Goal: Transaction & Acquisition: Purchase product/service

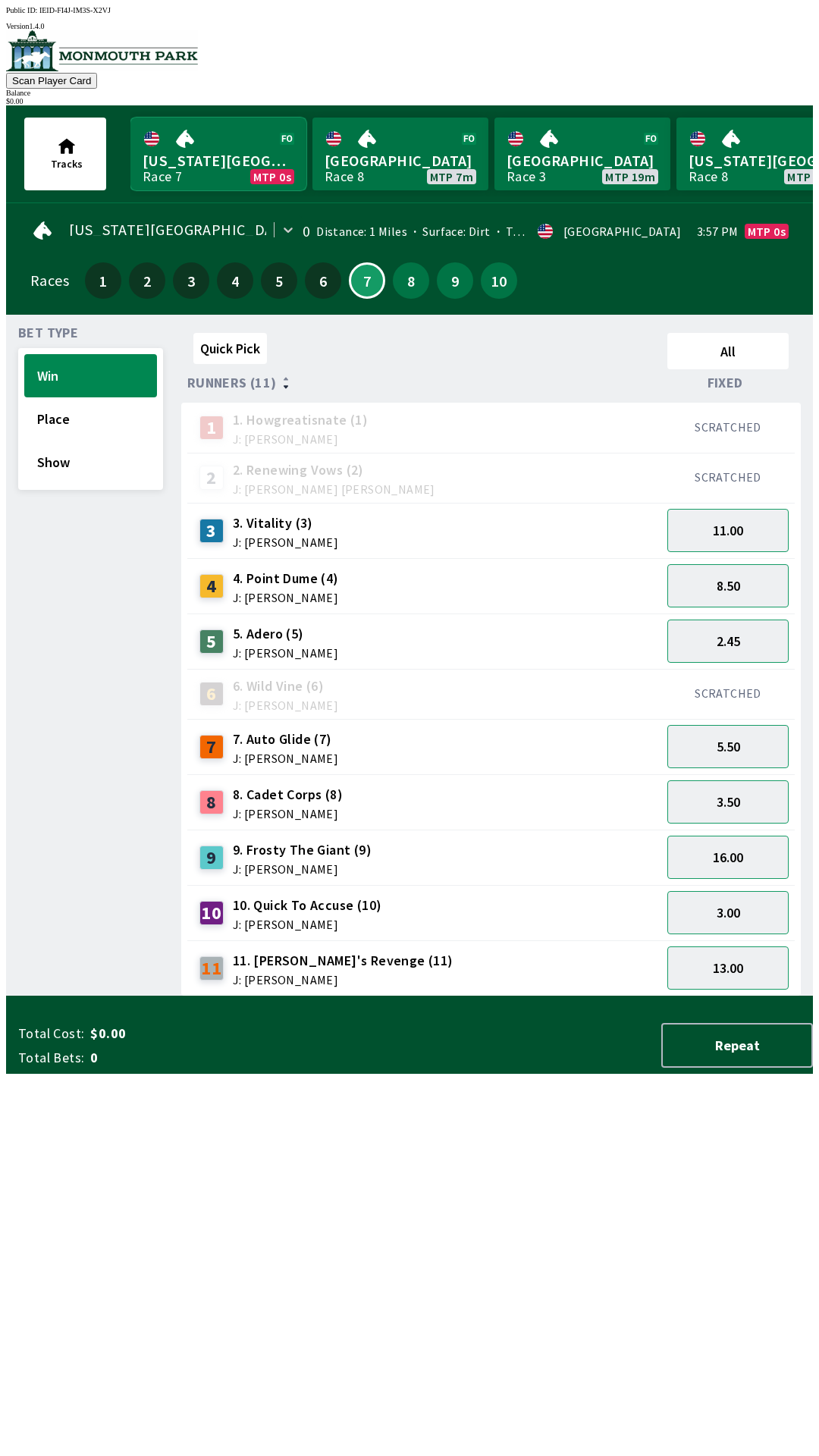
click at [204, 152] on link "[US_STATE] Park Race 7 MTP 0s" at bounding box center [219, 154] width 176 height 73
click at [300, 558] on div "4 4. Point Dume (4) J: [PERSON_NAME]" at bounding box center [424, 586] width 474 height 55
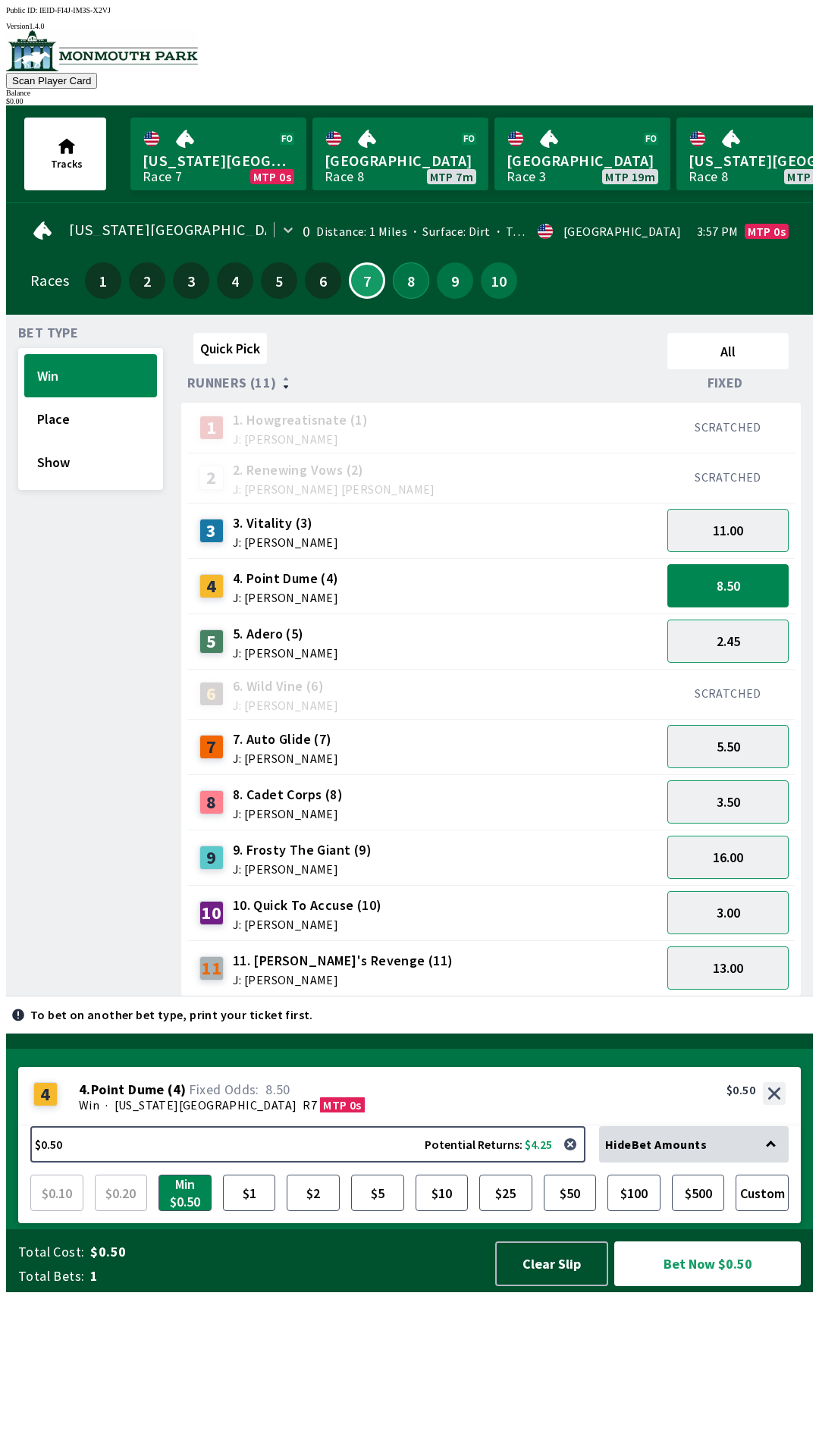
click at [408, 270] on button "8" at bounding box center [410, 280] width 36 height 36
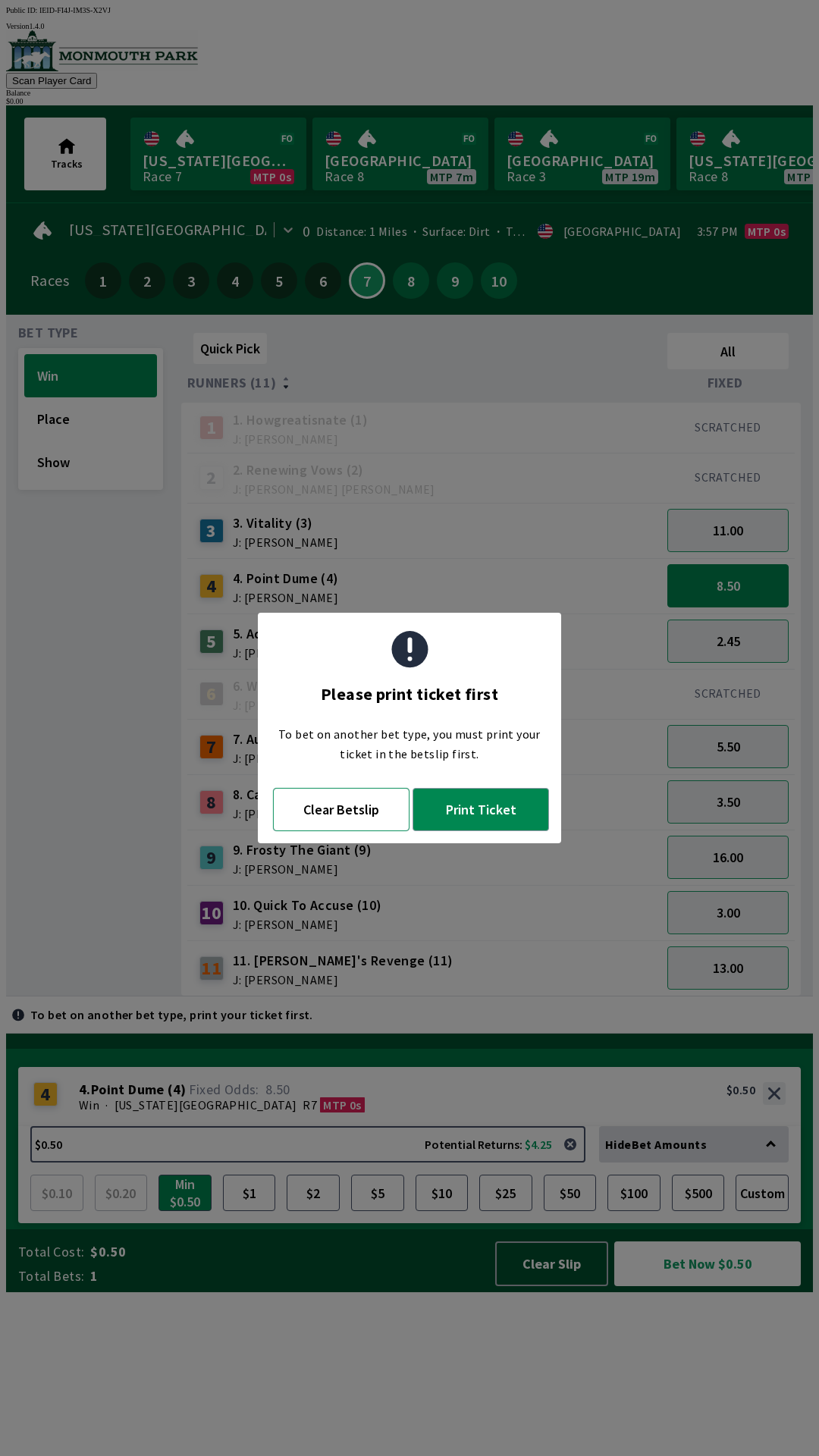
click at [361, 821] on button "Clear Betslip" at bounding box center [341, 809] width 136 height 44
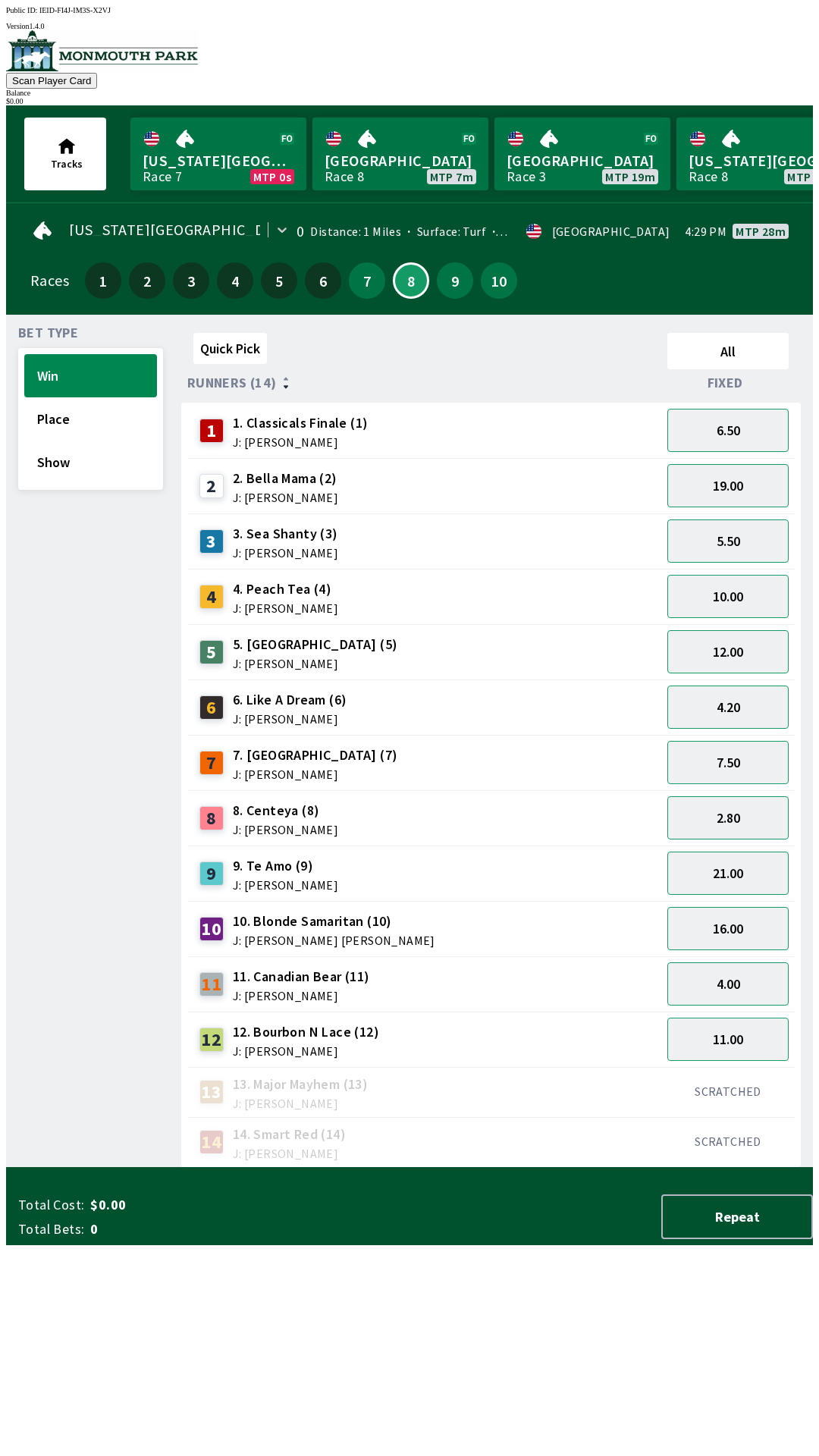
click at [295, 546] on span "J: [PERSON_NAME]" at bounding box center [286, 553] width 105 height 12
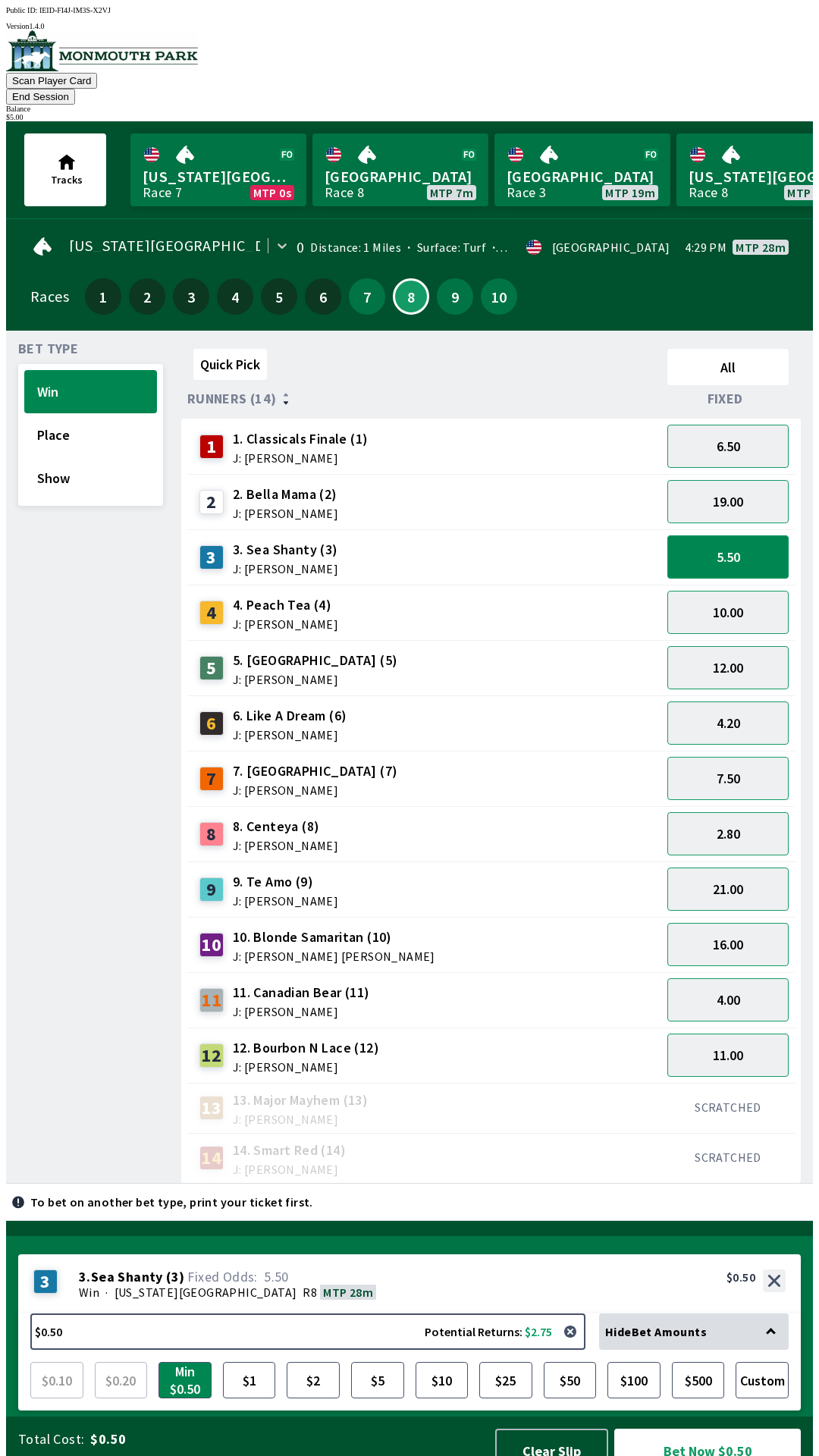
click at [720, 540] on button "5.50" at bounding box center [728, 557] width 121 height 44
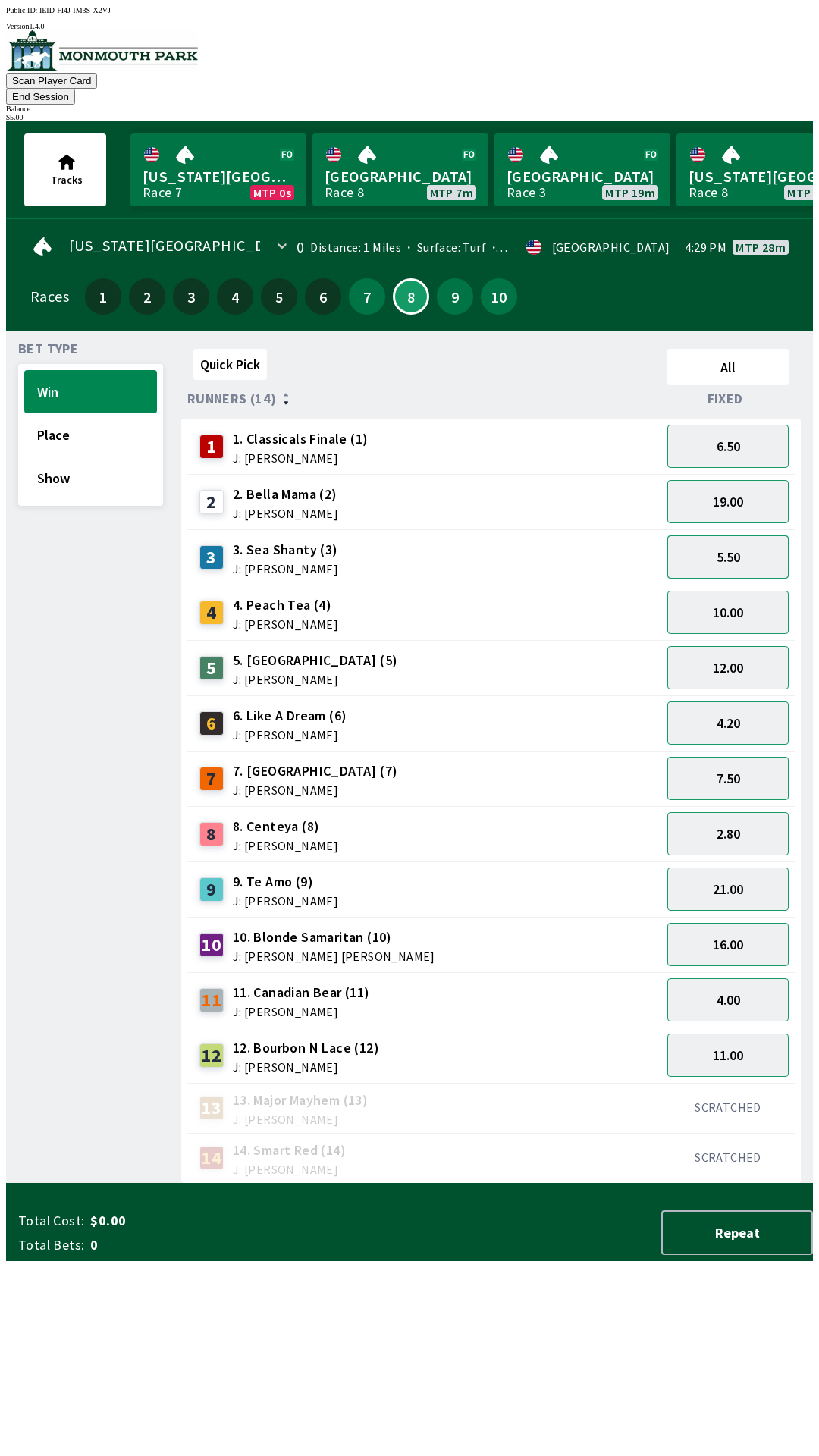
click at [735, 538] on button "5.50" at bounding box center [728, 557] width 121 height 44
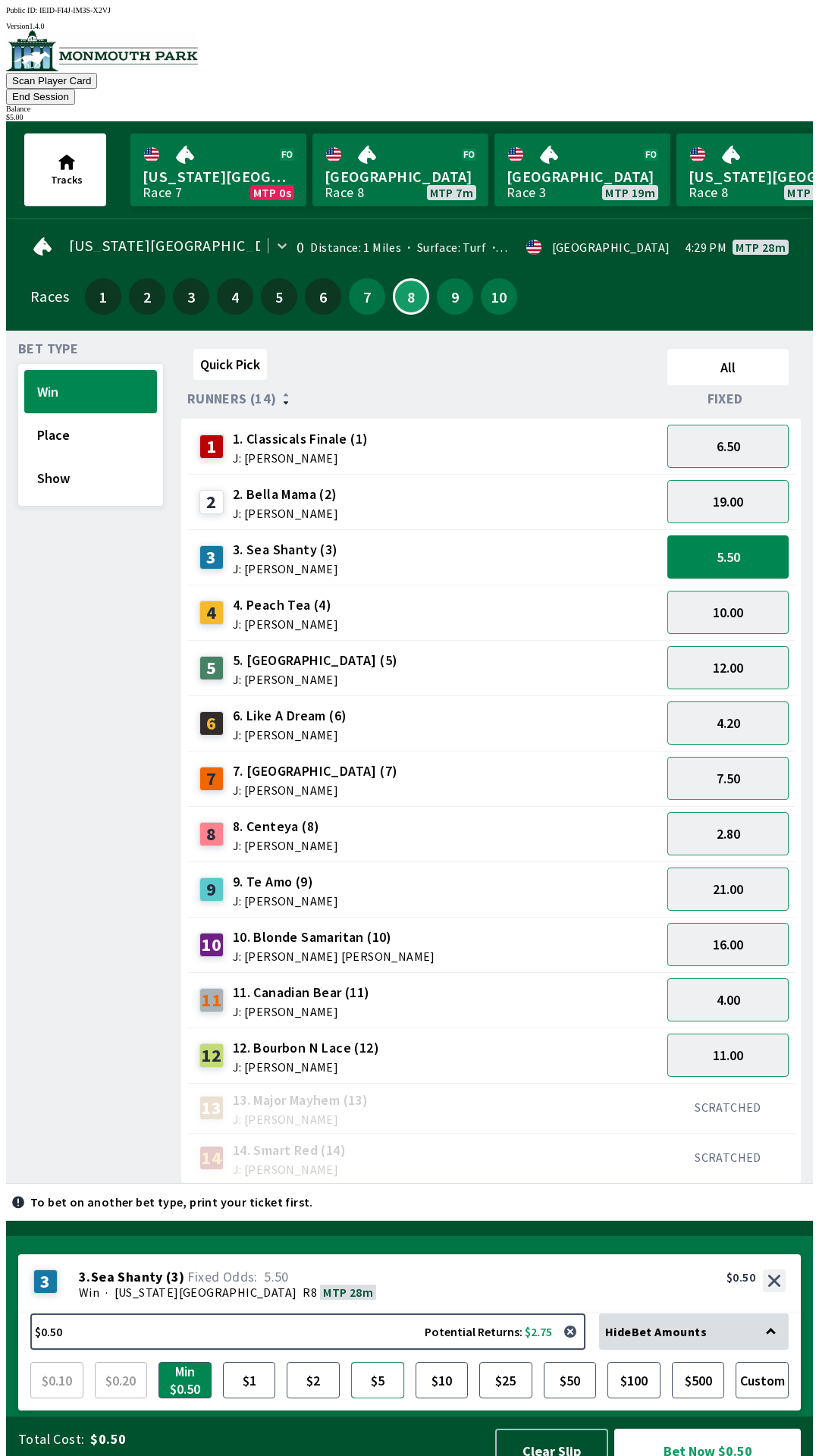
click at [382, 1370] on button "$5" at bounding box center [377, 1379] width 53 height 36
click at [685, 1438] on button "Bet Now $5.00" at bounding box center [708, 1451] width 187 height 44
